Goal: Task Accomplishment & Management: Use online tool/utility

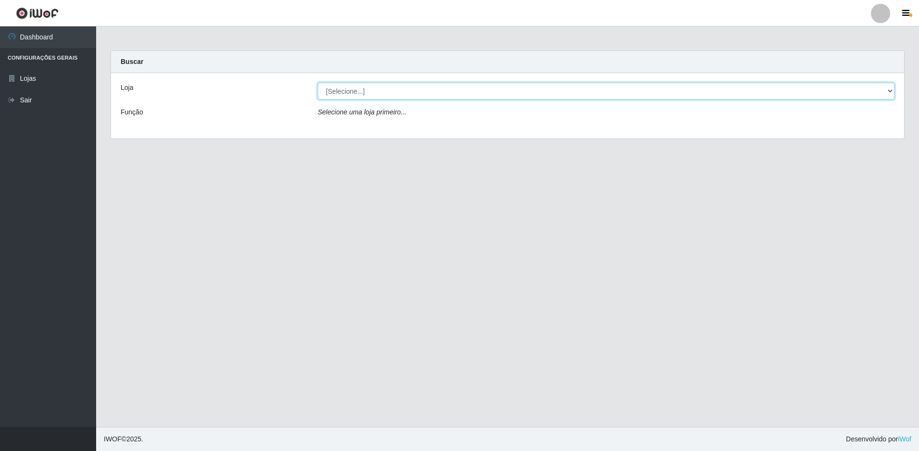
click at [359, 85] on select "[Selecione...] Extrabom - Loja 51 Gaivotas" at bounding box center [606, 91] width 577 height 17
select select "469"
click at [318, 83] on select "[Selecione...] Extrabom - Loja 51 Gaivotas" at bounding box center [606, 91] width 577 height 17
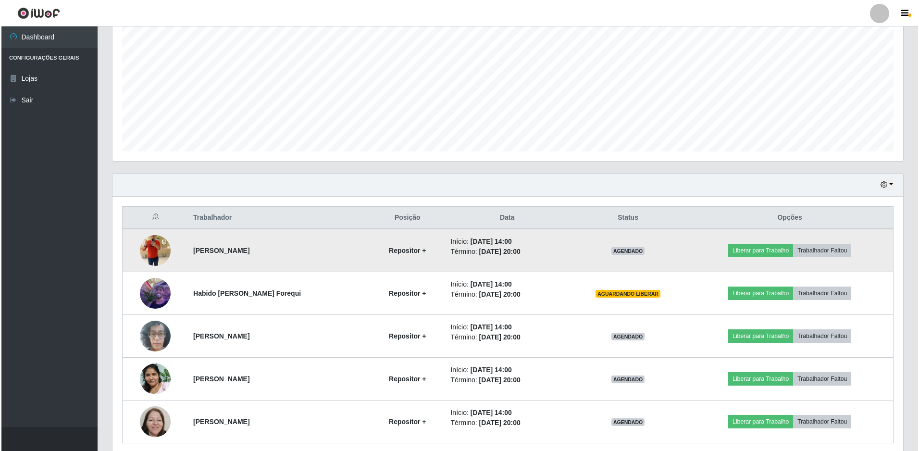
scroll to position [230, 0]
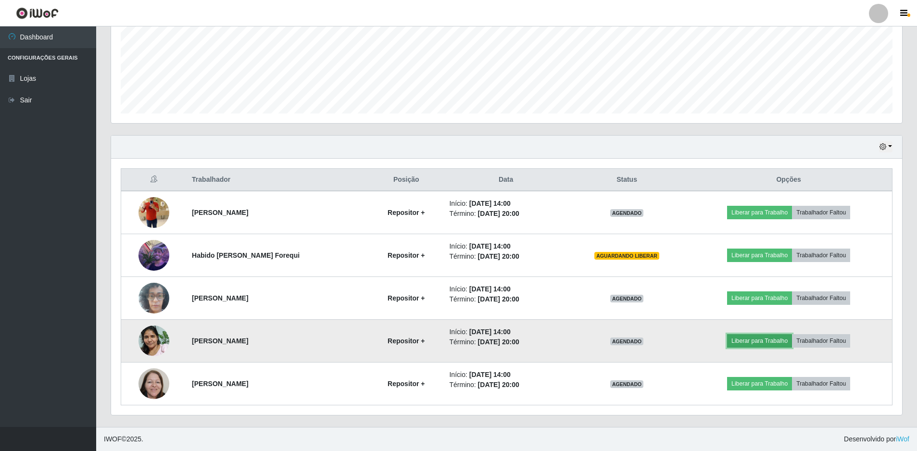
click at [750, 340] on button "Liberar para Trabalho" at bounding box center [759, 340] width 65 height 13
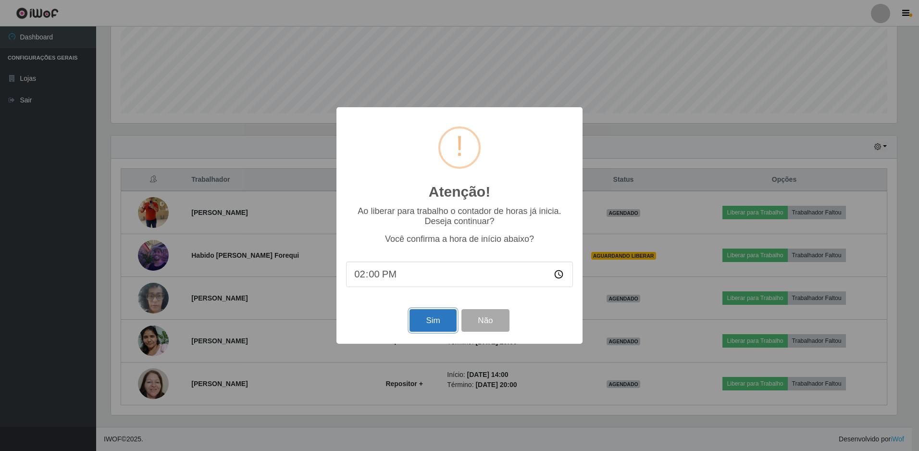
click at [431, 323] on button "Sim" at bounding box center [433, 320] width 47 height 23
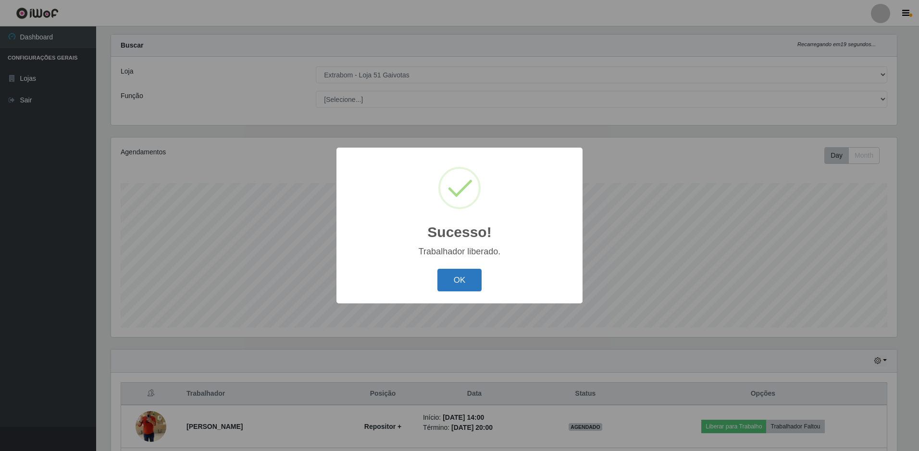
click at [457, 283] on button "OK" at bounding box center [459, 280] width 45 height 23
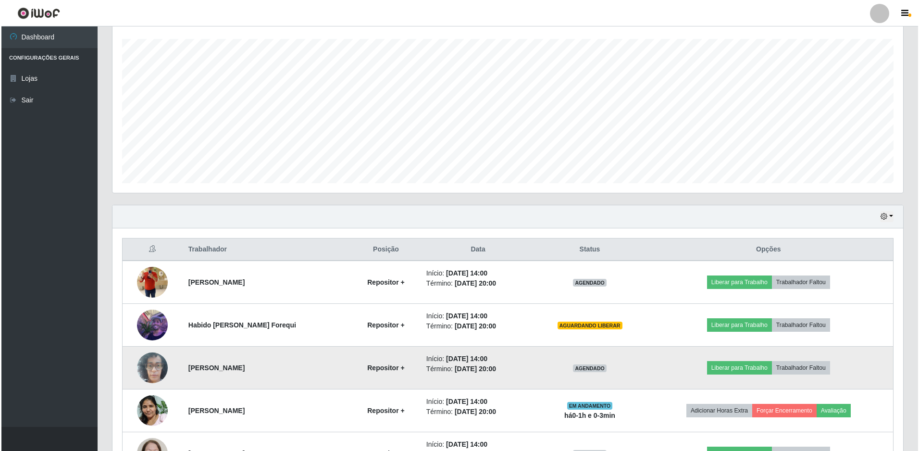
scroll to position [209, 0]
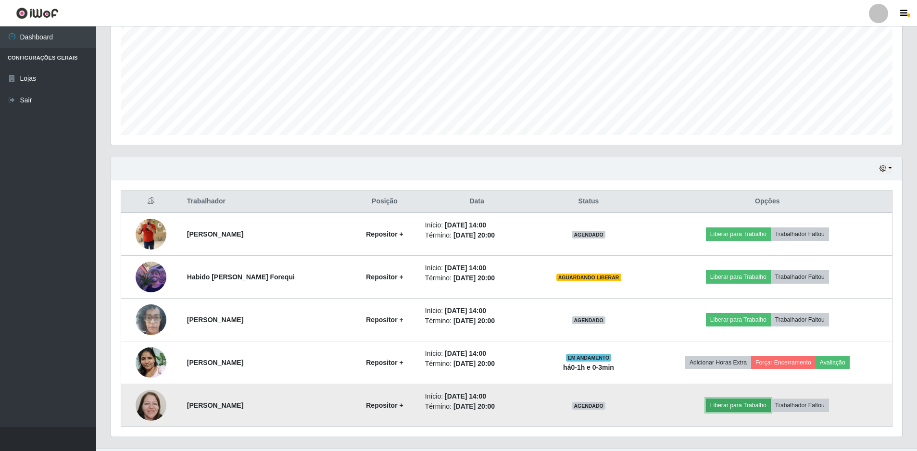
click at [720, 402] on button "Liberar para Trabalho" at bounding box center [738, 404] width 65 height 13
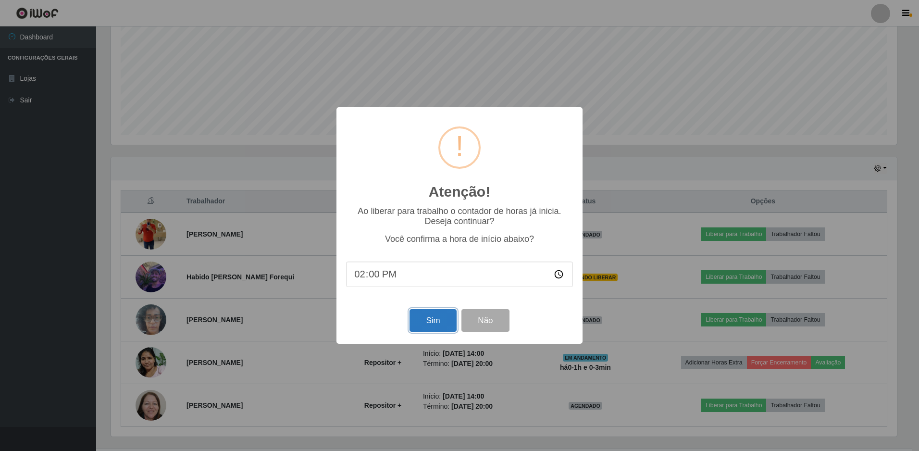
click at [438, 318] on button "Sim" at bounding box center [433, 320] width 47 height 23
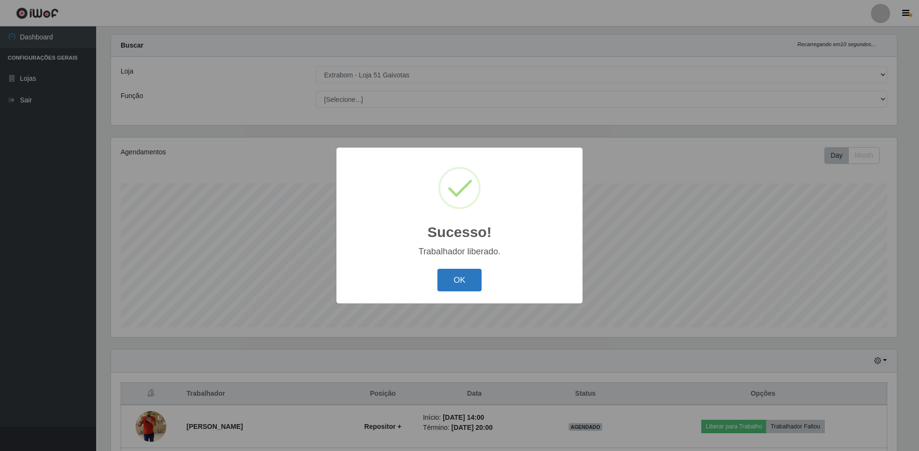
click at [462, 273] on button "OK" at bounding box center [459, 280] width 45 height 23
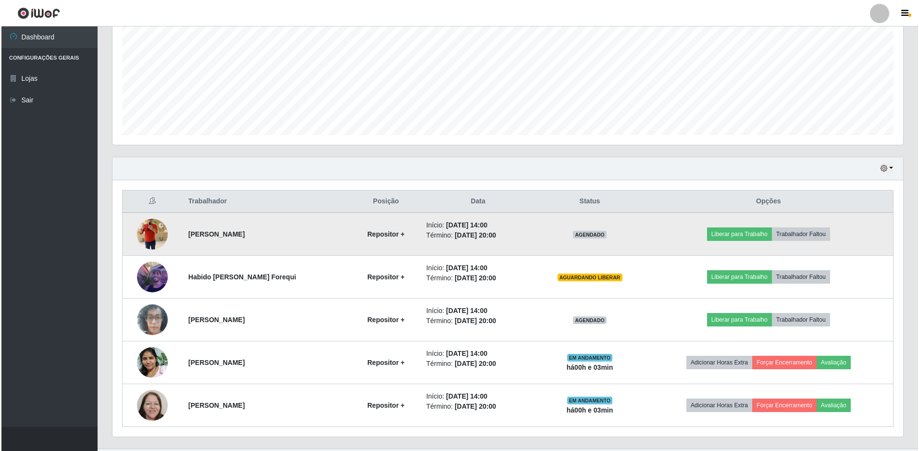
scroll to position [230, 0]
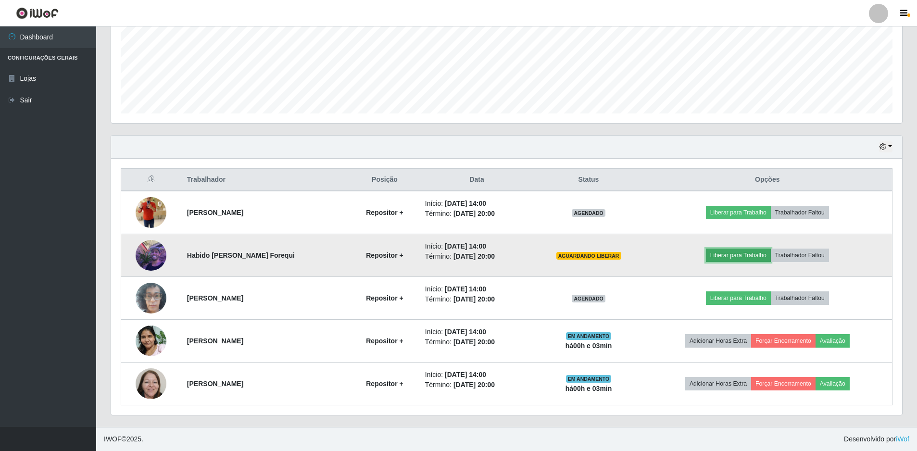
click at [717, 254] on button "Liberar para Trabalho" at bounding box center [738, 254] width 65 height 13
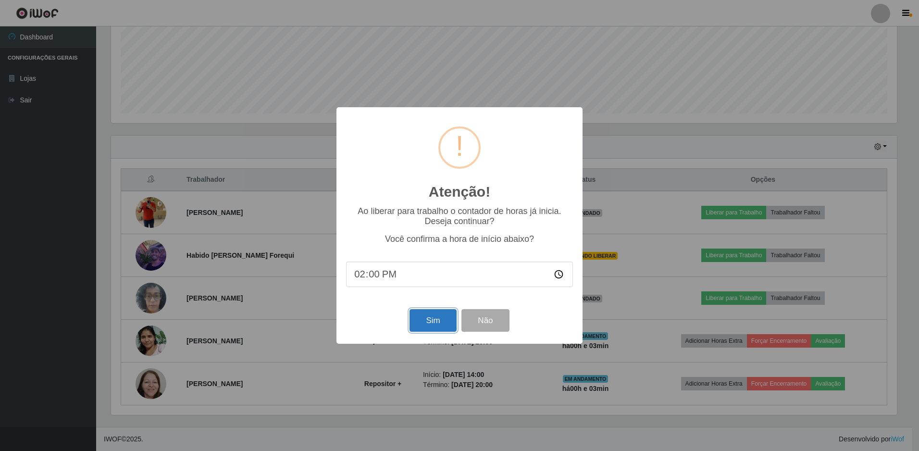
click at [440, 322] on button "Sim" at bounding box center [433, 320] width 47 height 23
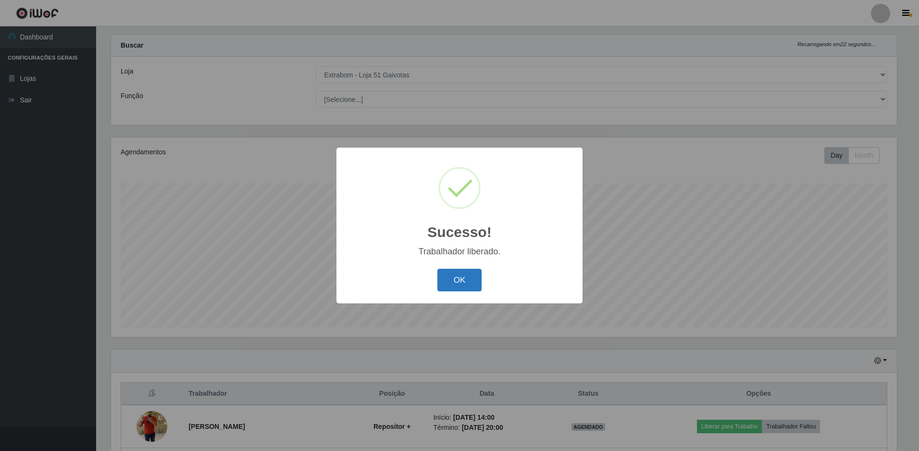
click at [460, 285] on button "OK" at bounding box center [459, 280] width 45 height 23
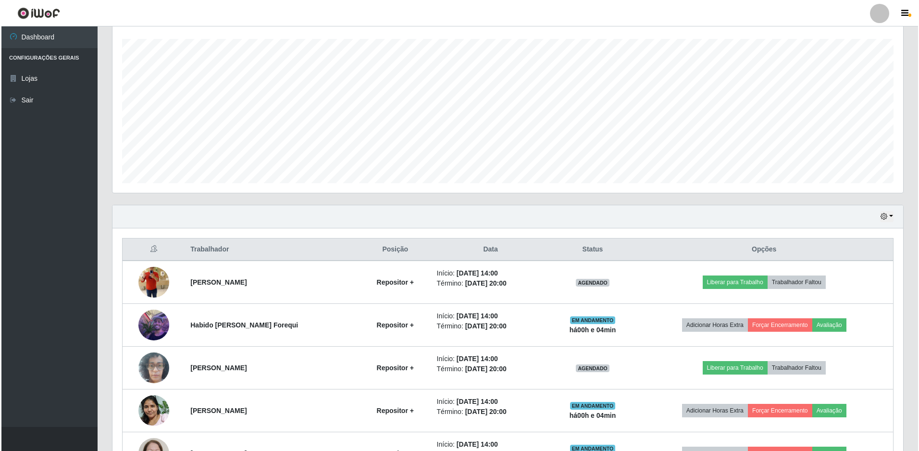
scroll to position [209, 0]
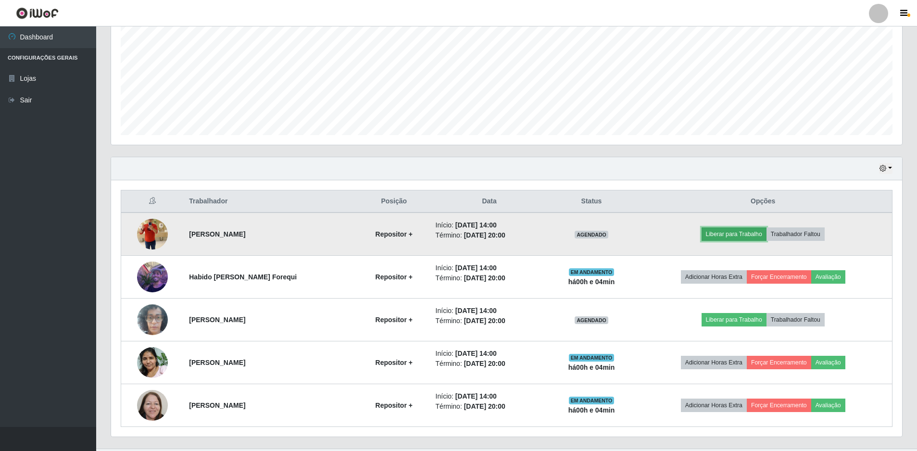
click at [735, 236] on button "Liberar para Trabalho" at bounding box center [733, 233] width 65 height 13
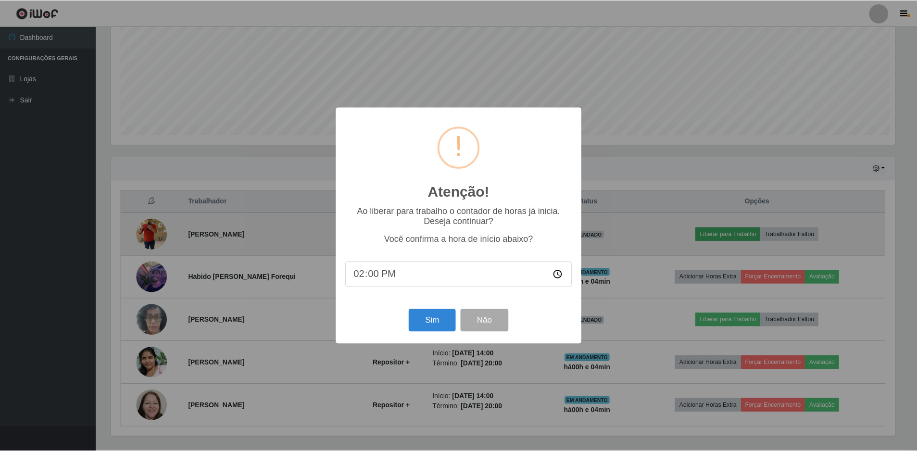
scroll to position [199, 786]
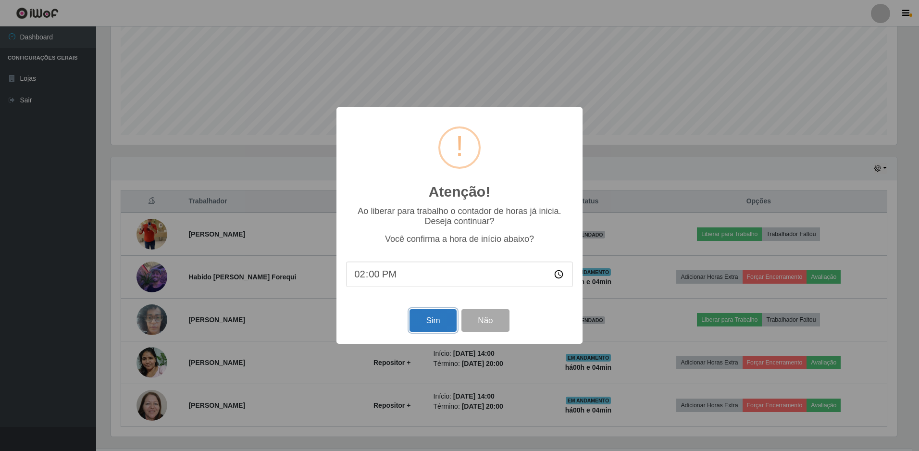
click at [432, 325] on button "Sim" at bounding box center [433, 320] width 47 height 23
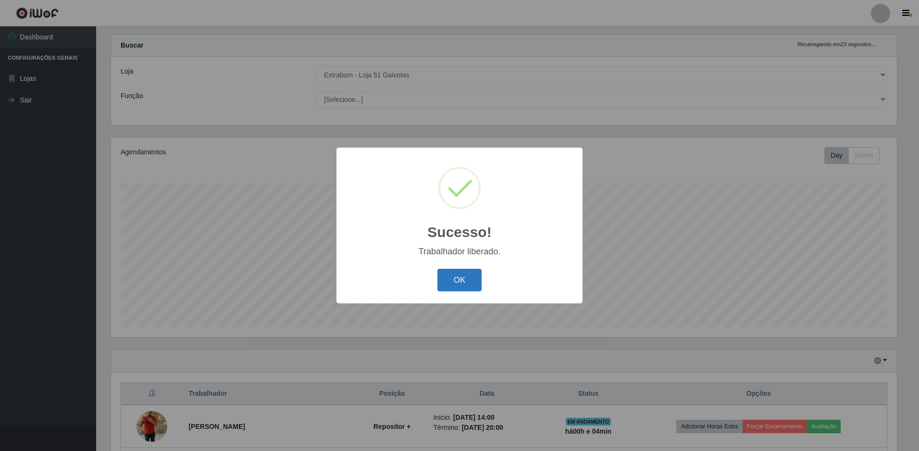
click at [450, 275] on button "OK" at bounding box center [459, 280] width 45 height 23
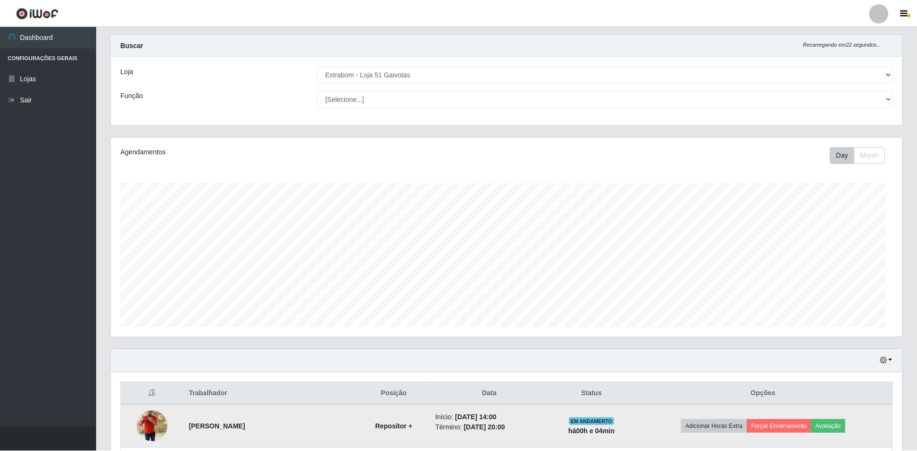
scroll to position [199, 791]
